Goal: Check status

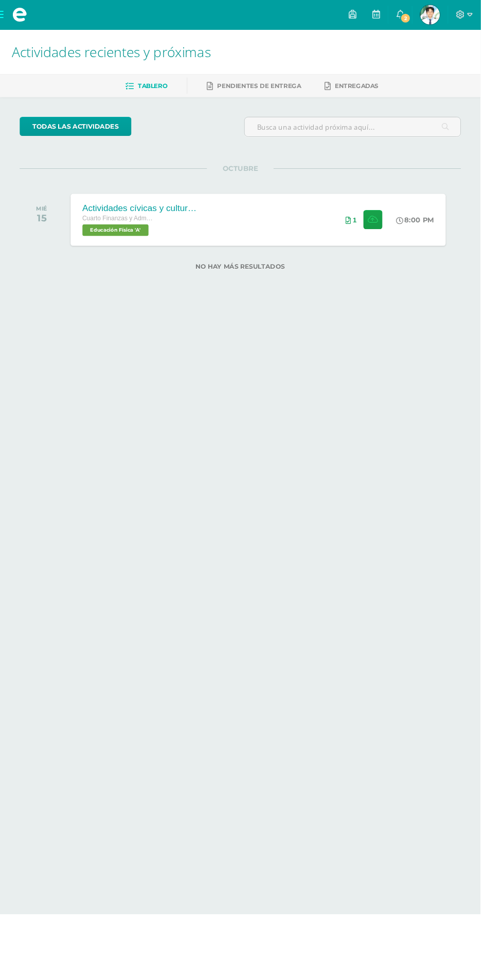
click at [407, 15] on link at bounding box center [394, 15] width 25 height 31
click at [431, 16] on span "2" at bounding box center [425, 18] width 11 height 11
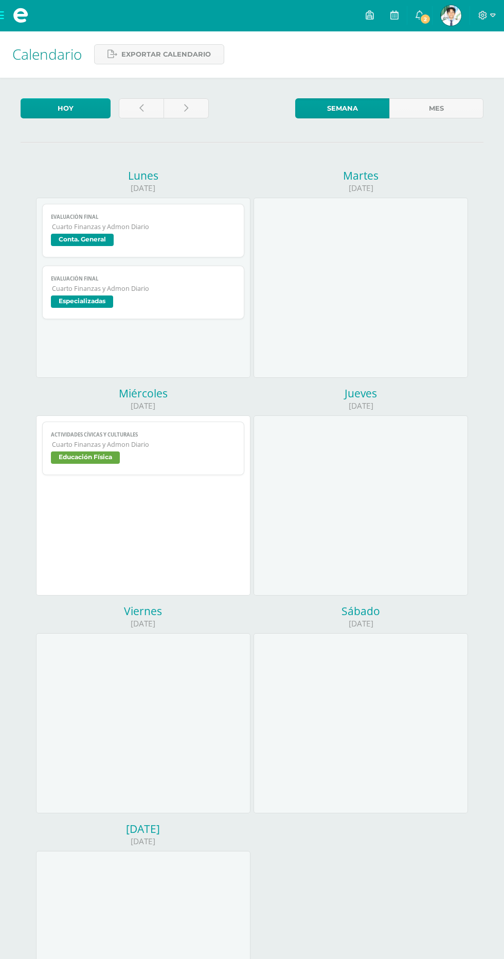
click at [198, 319] on link "Evaluación Final Cuarto Finanzas y Admon Diario Especializadas" at bounding box center [143, 293] width 202 height 54
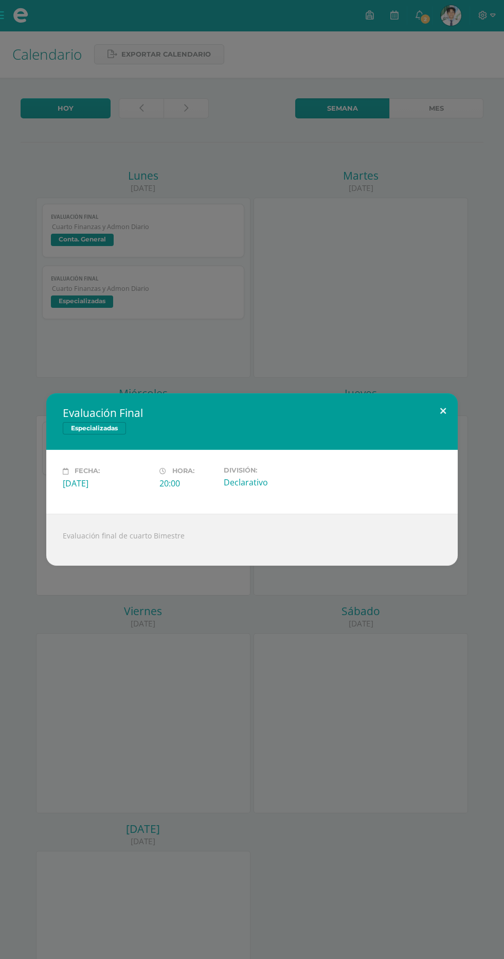
click at [443, 411] on button at bounding box center [443, 410] width 29 height 35
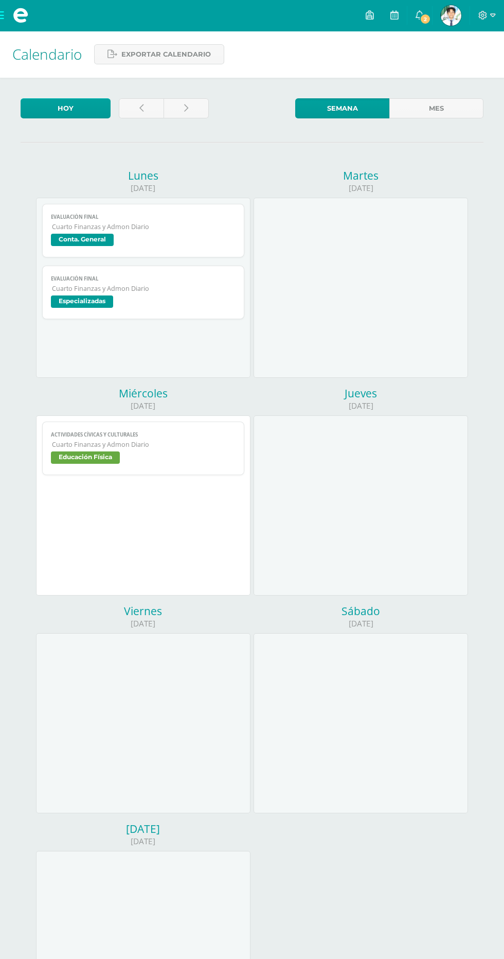
click at [448, 18] on img at bounding box center [451, 15] width 21 height 21
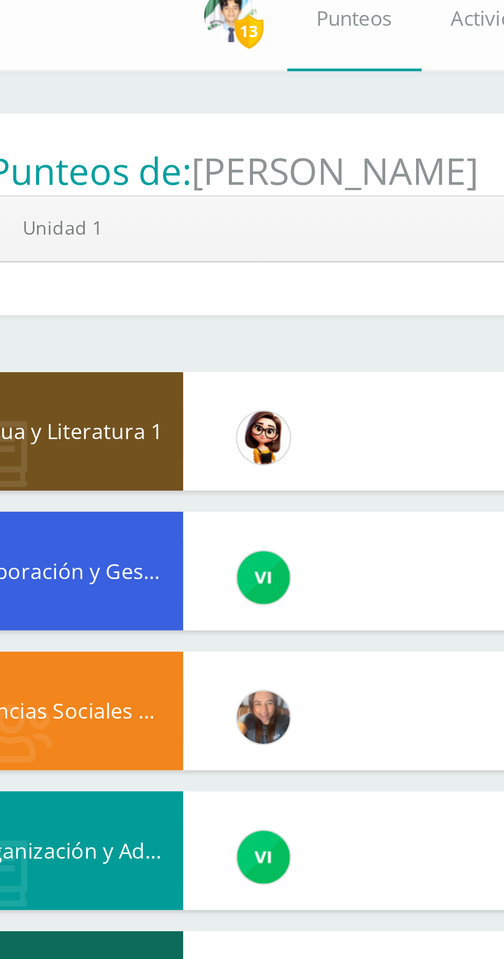
click at [103, 129] on body "Mis cursos Archivos Cerrar panel Ciencias Sociales y Formación Ciudadana Cuarto…" at bounding box center [252, 455] width 504 height 911
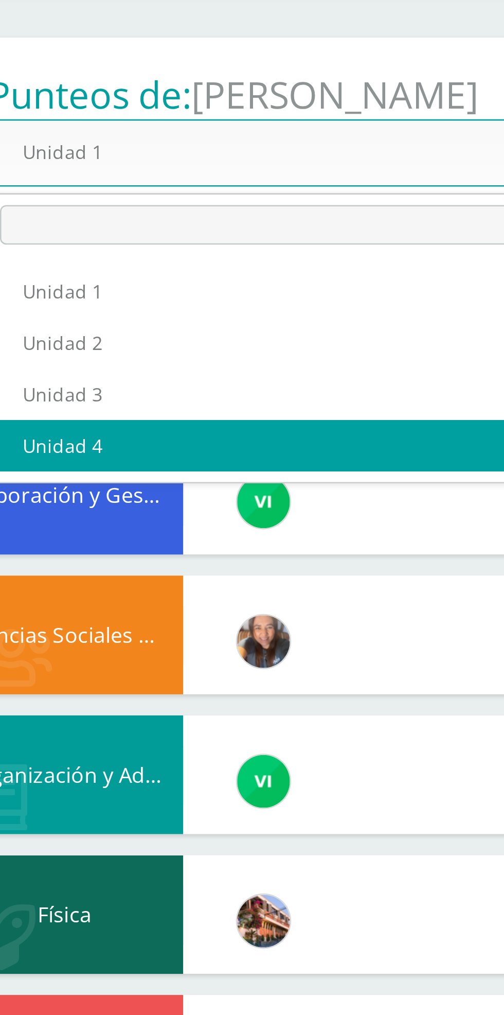
select select "Unidad 4"
